Goal: Task Accomplishment & Management: Manage account settings

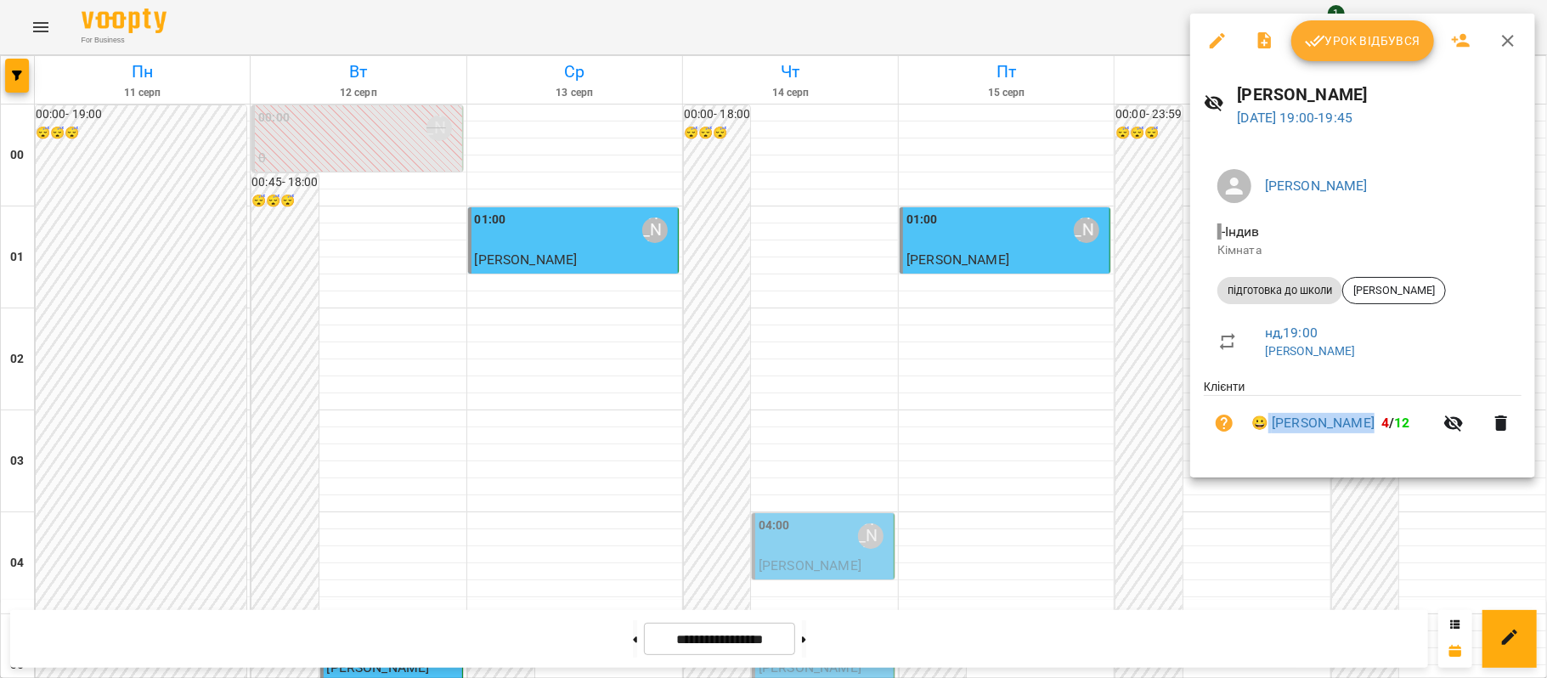
scroll to position [1728, 0]
click at [1519, 38] on button "button" at bounding box center [1508, 40] width 41 height 41
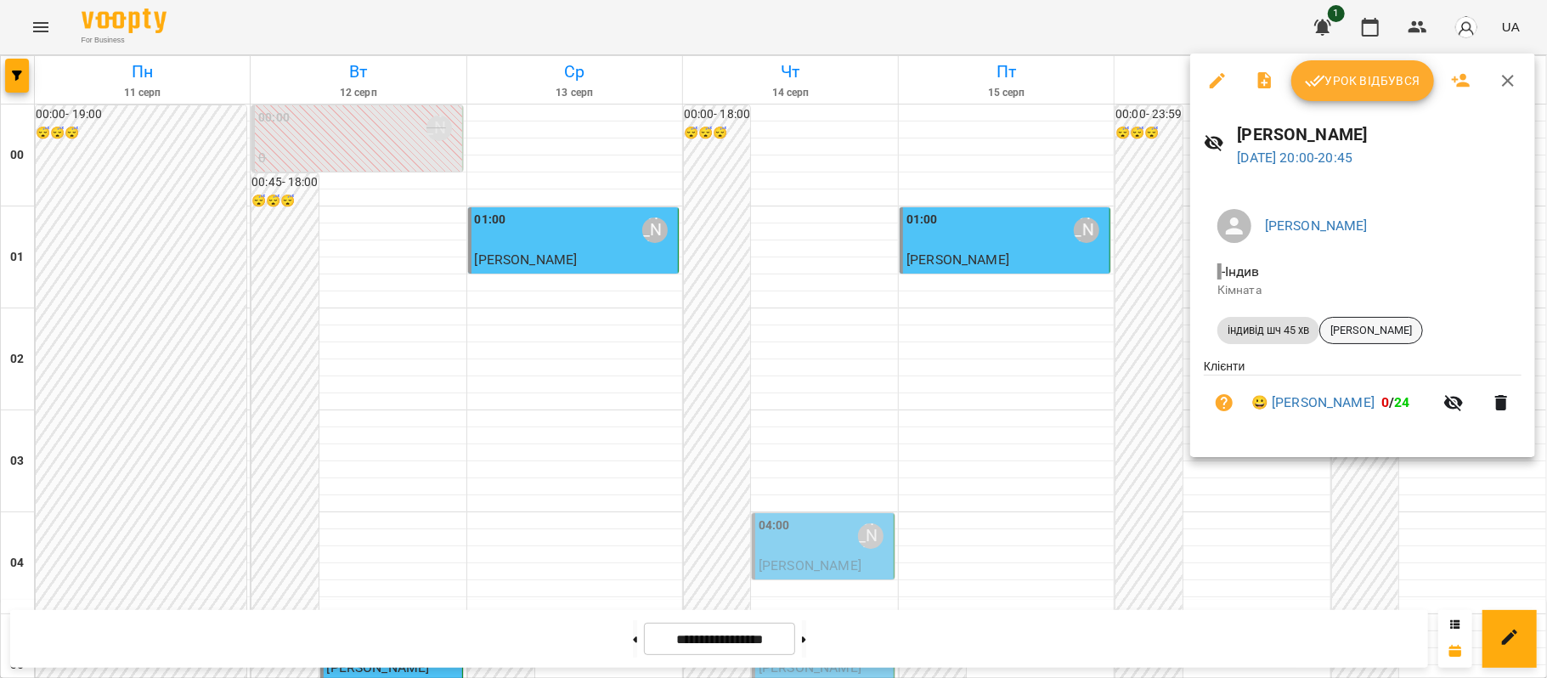
click at [1382, 328] on span "[PERSON_NAME]" at bounding box center [1372, 330] width 102 height 15
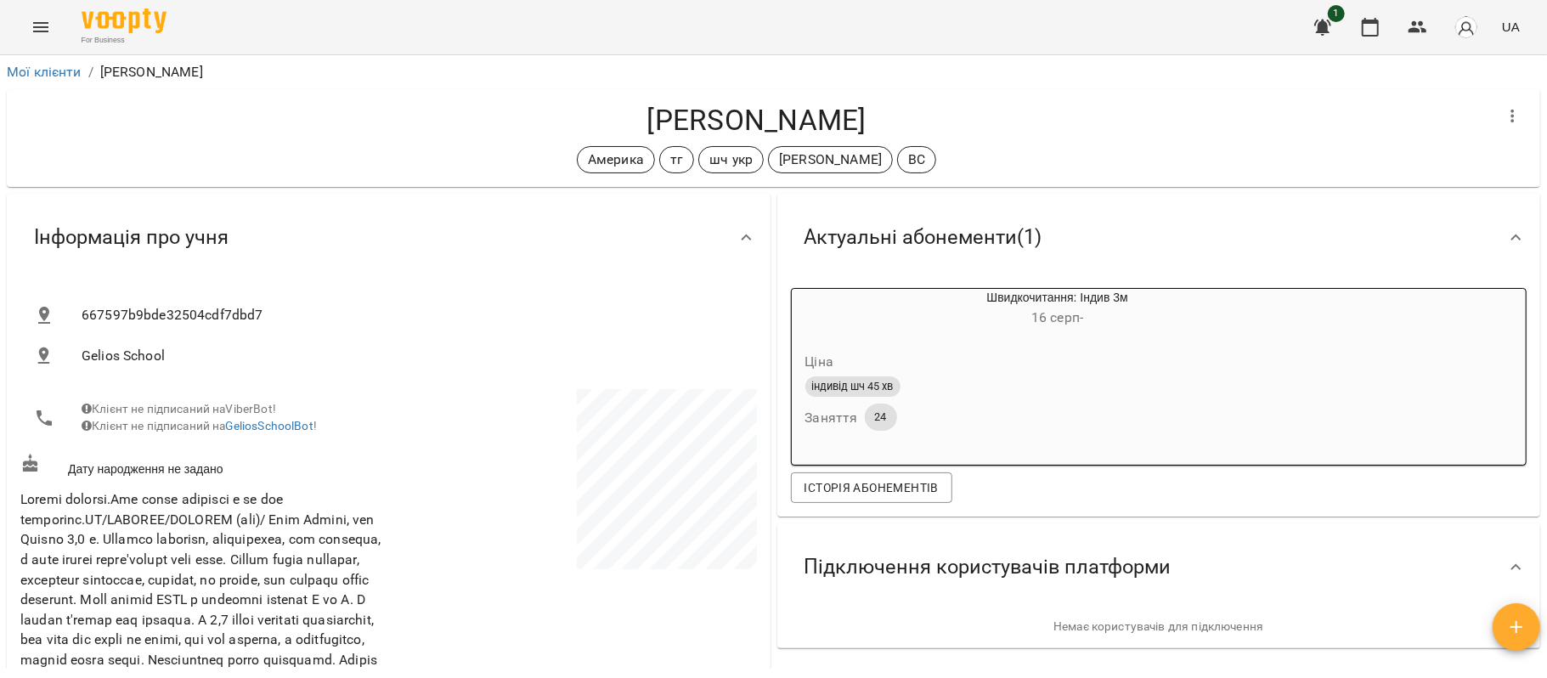
click at [394, 515] on p at bounding box center [574, 482] width 365 height 186
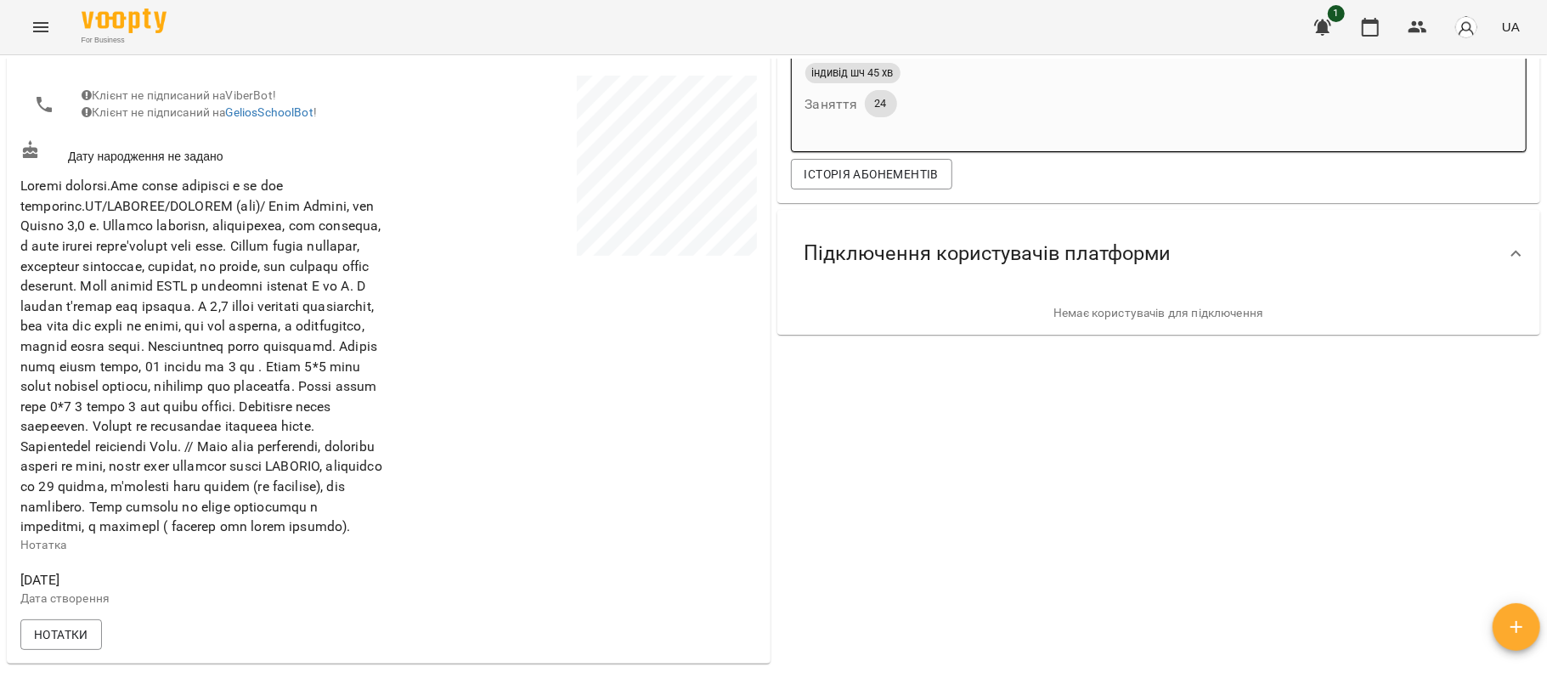
scroll to position [317, 0]
click at [91, 27] on img at bounding box center [124, 20] width 85 height 25
